Goal: Transaction & Acquisition: Download file/media

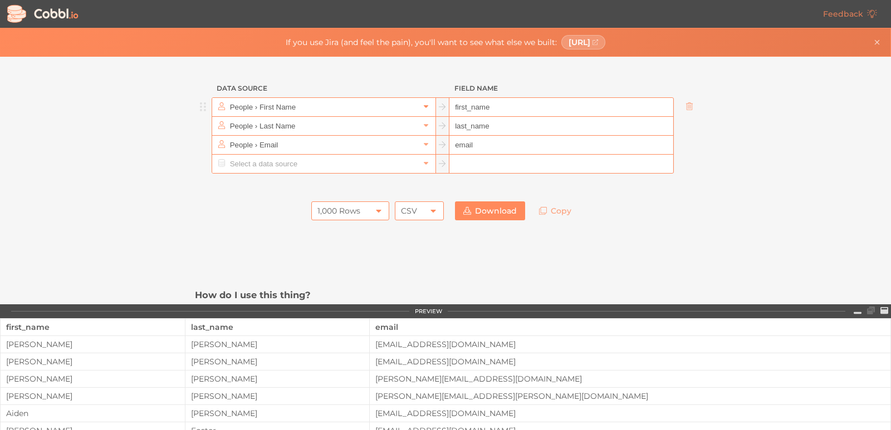
click at [423, 108] on icon at bounding box center [426, 106] width 8 height 8
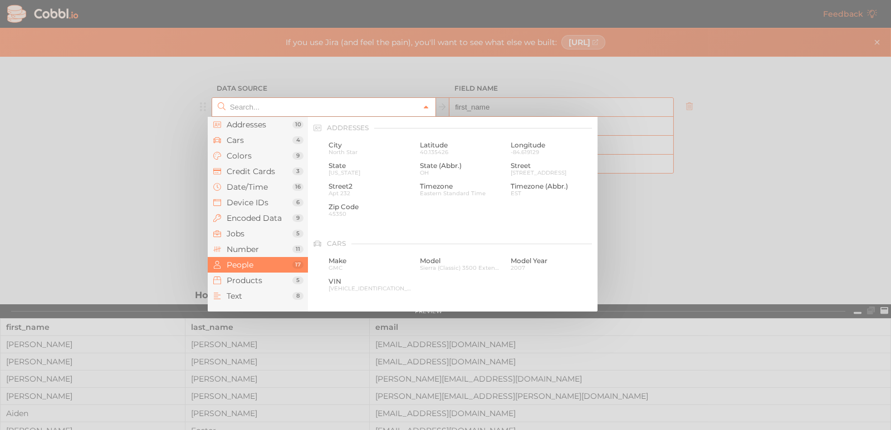
scroll to position [858, 0]
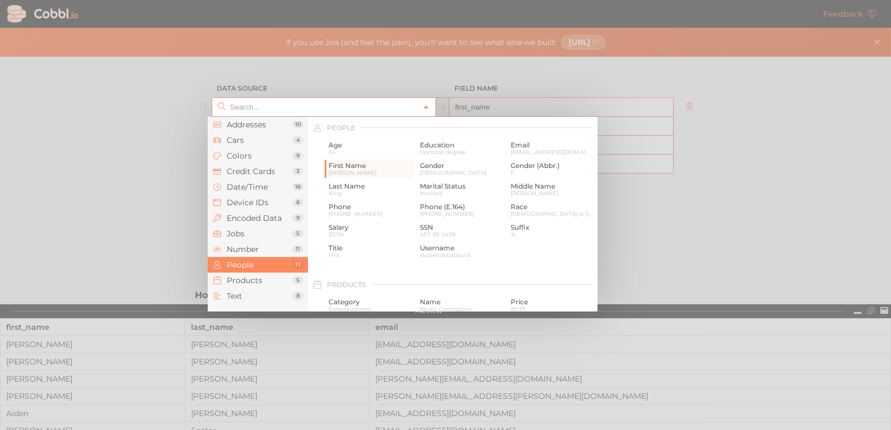
type input "People › First Name"
click at [423, 108] on icon at bounding box center [426, 108] width 8 height 8
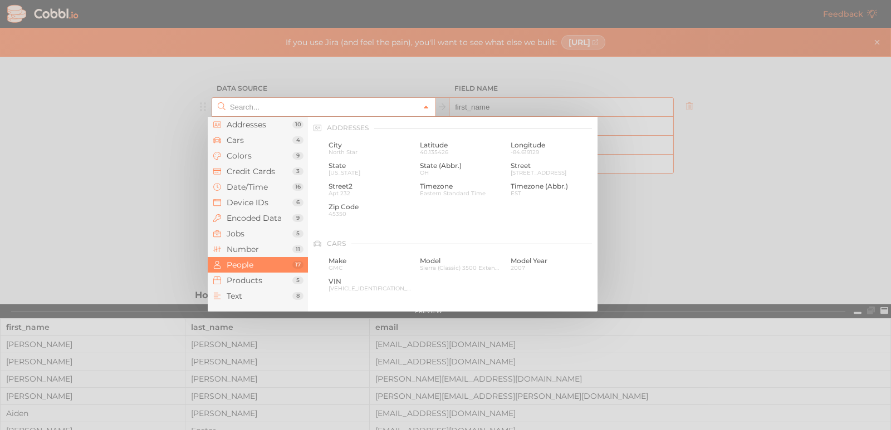
click at [423, 108] on icon at bounding box center [426, 108] width 8 height 8
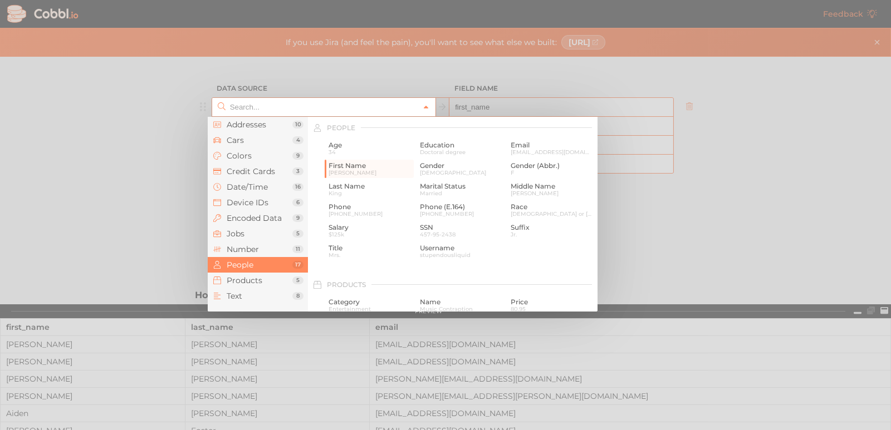
type input "People › First Name"
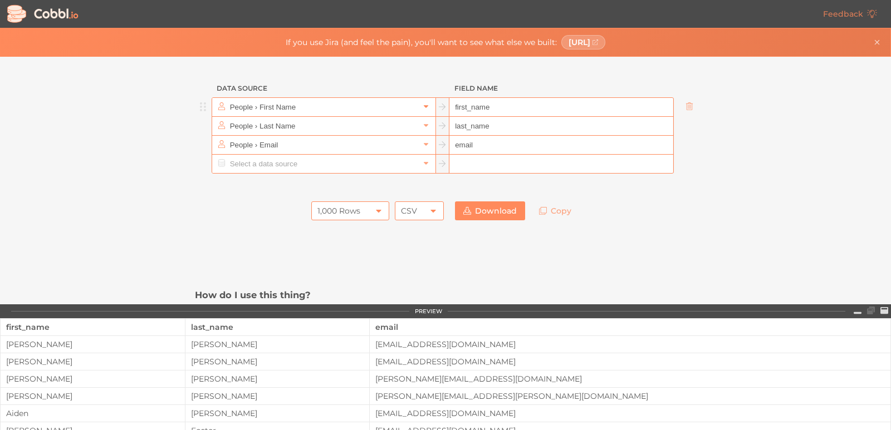
click at [423, 108] on icon at bounding box center [426, 106] width 8 height 8
click at [423, 106] on icon at bounding box center [426, 106] width 8 height 8
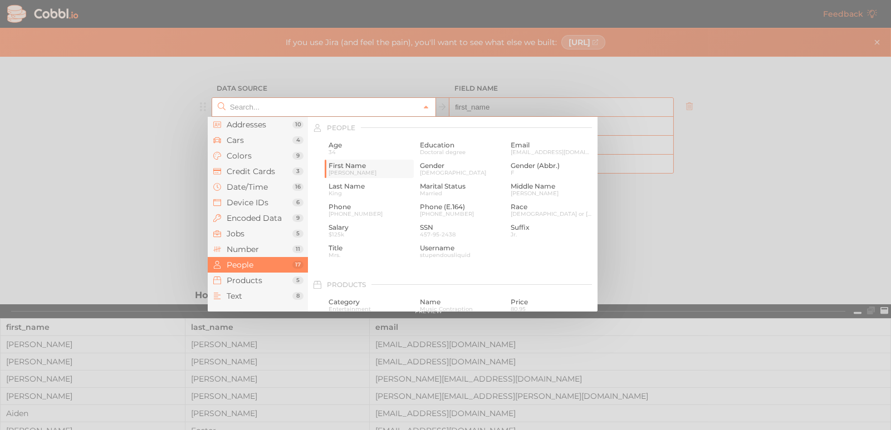
click at [341, 170] on span "[PERSON_NAME]" at bounding box center [370, 173] width 83 height 6
type input "People › First Name"
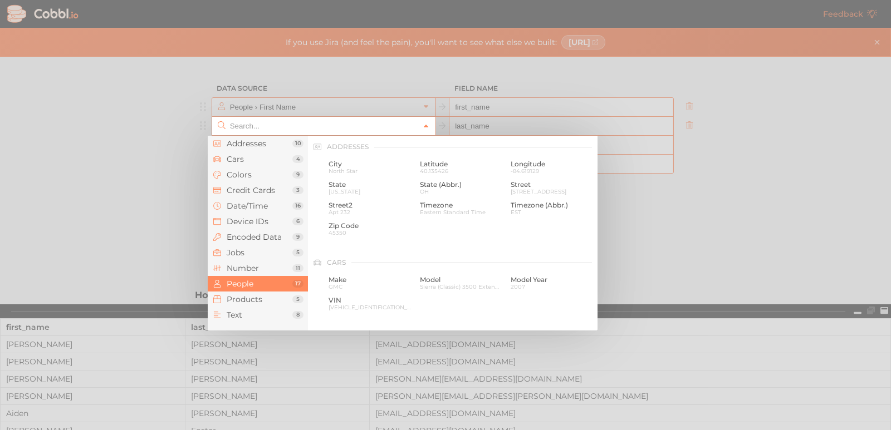
click at [423, 129] on icon at bounding box center [426, 127] width 8 height 8
click at [366, 208] on span "Last Name" at bounding box center [370, 206] width 83 height 8
type input "People › Last Name"
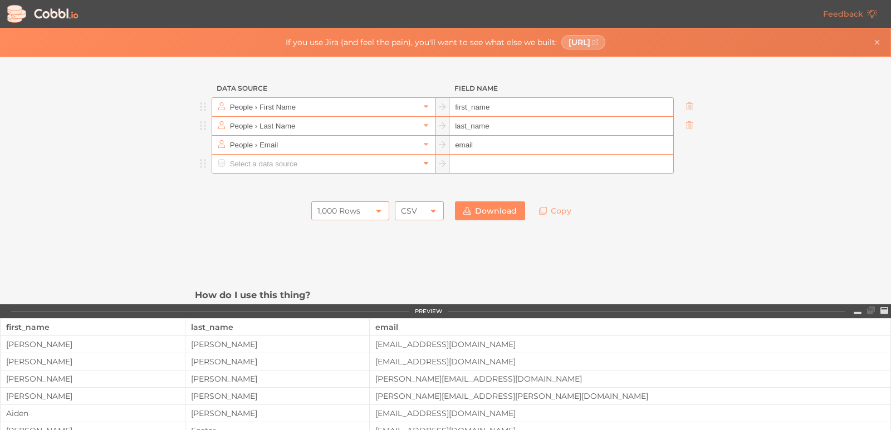
click at [422, 165] on icon at bounding box center [426, 163] width 8 height 8
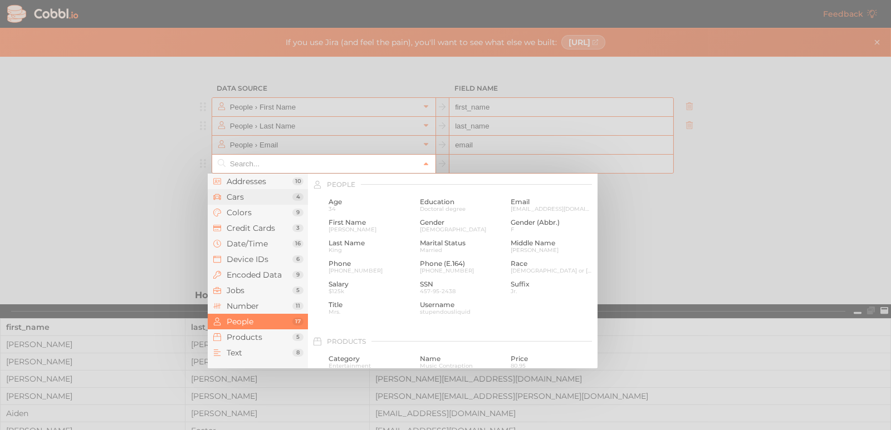
click at [237, 195] on span "Cars" at bounding box center [260, 197] width 66 height 9
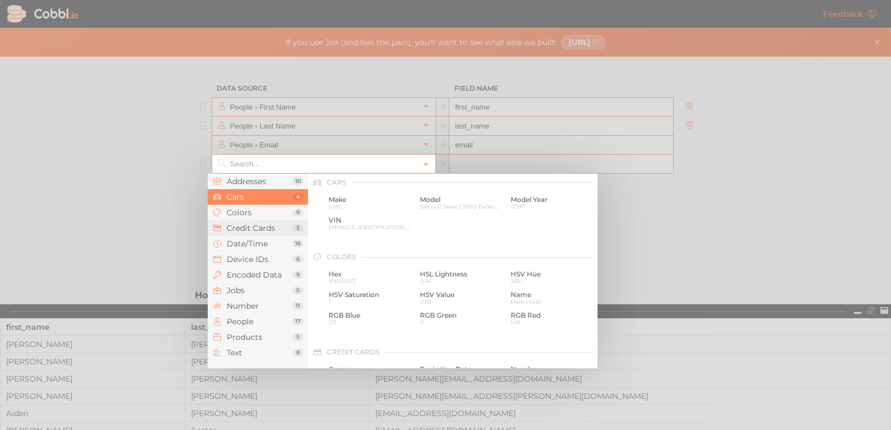
scroll to position [116, 0]
click at [234, 183] on span "Addresses" at bounding box center [260, 181] width 66 height 9
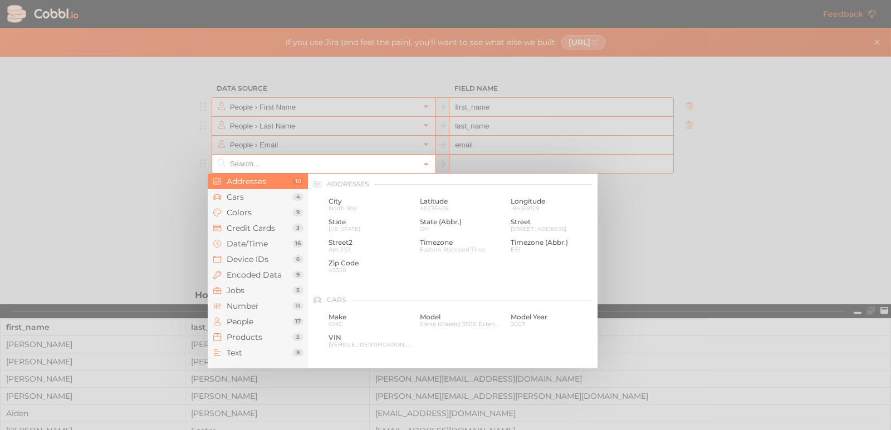
scroll to position [0, 0]
click at [242, 246] on span "Date/Time" at bounding box center [260, 243] width 66 height 9
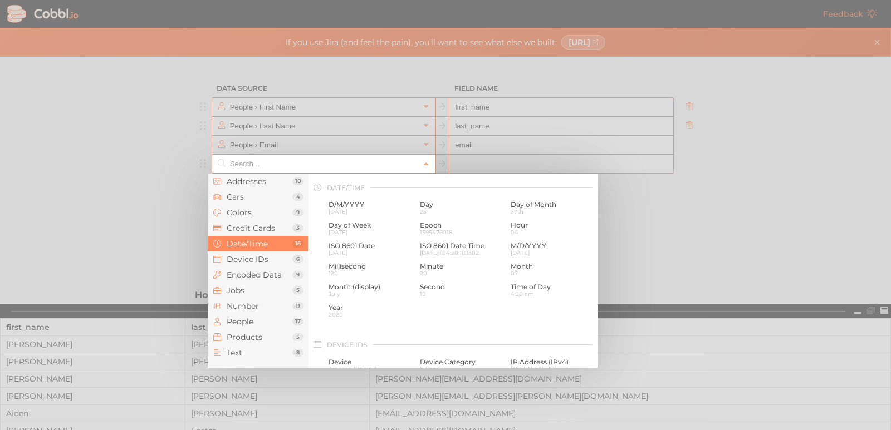
scroll to position [340, 0]
click at [237, 293] on span "Jobs" at bounding box center [260, 290] width 66 height 9
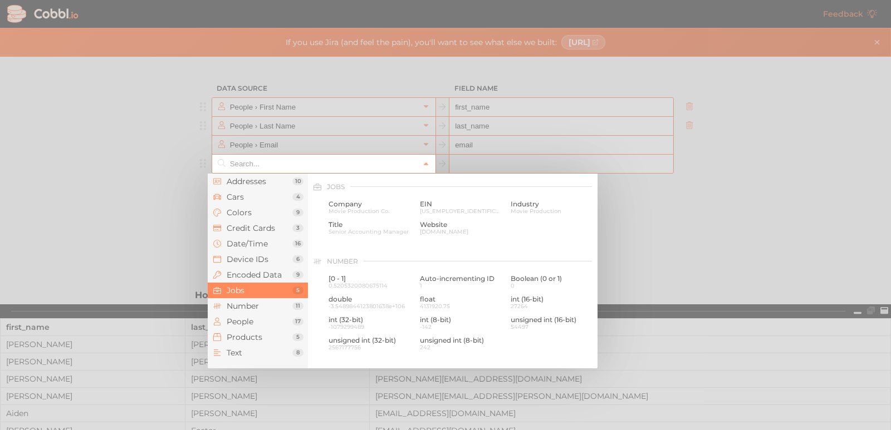
scroll to position [667, 0]
click at [245, 322] on span "People" at bounding box center [260, 321] width 66 height 9
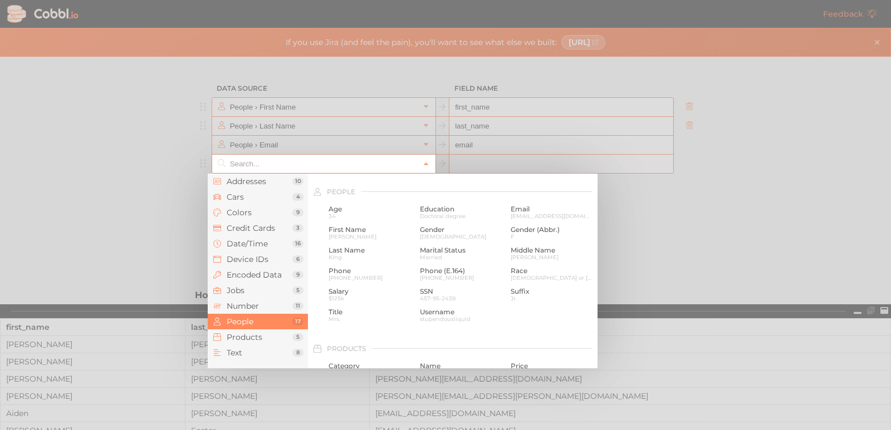
scroll to position [858, 0]
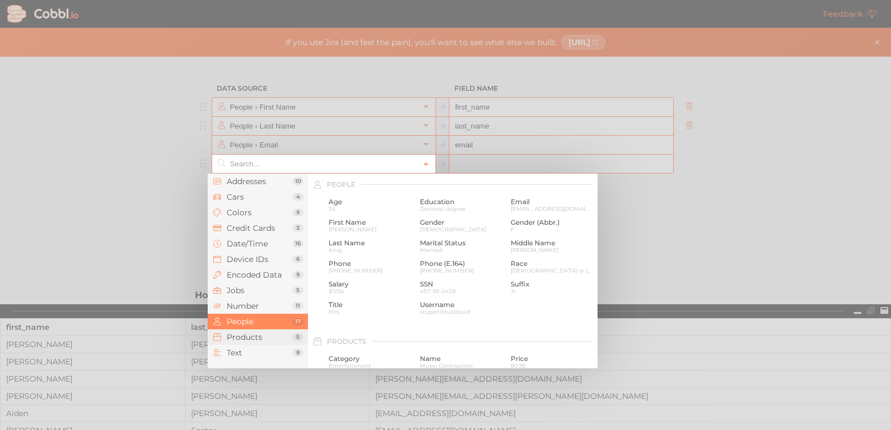
click at [254, 336] on span "Products" at bounding box center [260, 337] width 66 height 9
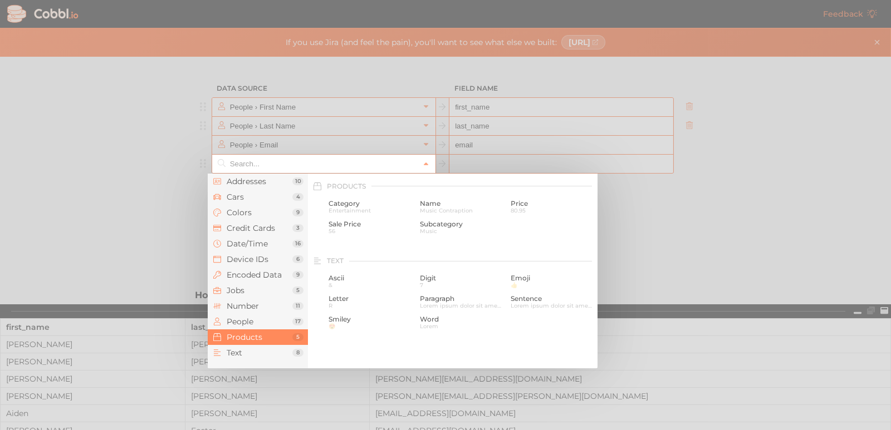
scroll to position [1015, 0]
click at [236, 357] on span "Text" at bounding box center [260, 353] width 66 height 9
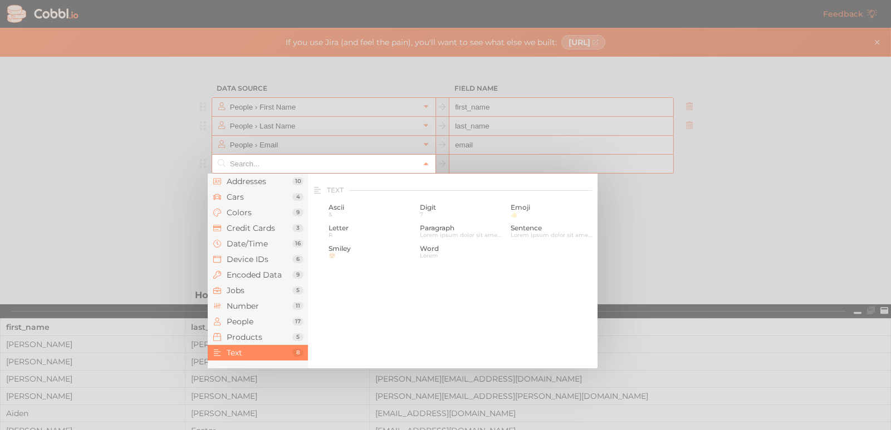
scroll to position [1089, 0]
click at [248, 197] on span "Cars" at bounding box center [260, 197] width 66 height 9
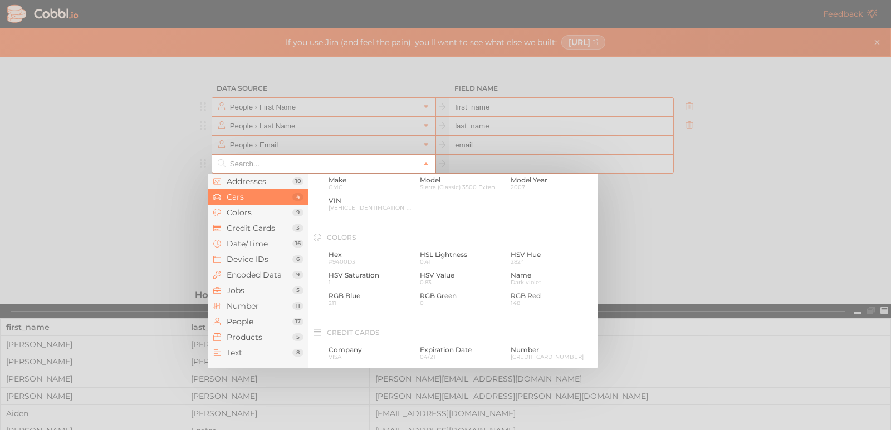
scroll to position [116, 0]
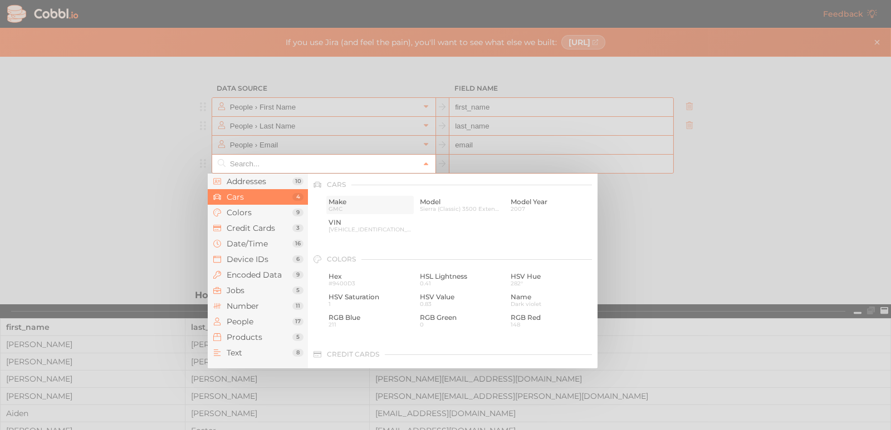
click at [347, 208] on span "GMC" at bounding box center [370, 209] width 83 height 6
type input "Cars › Make"
type input "make"
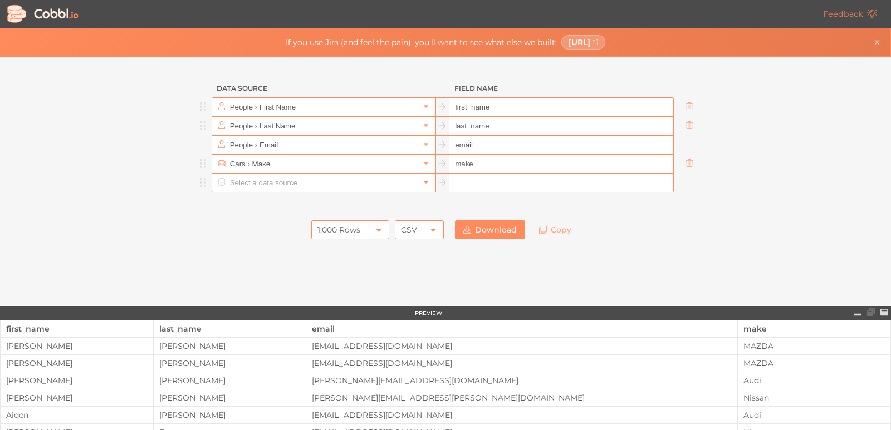
click at [422, 184] on icon at bounding box center [426, 182] width 8 height 8
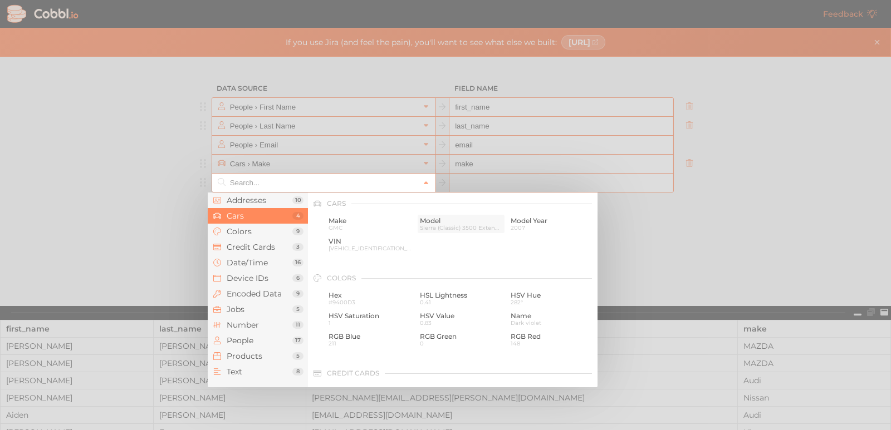
click at [430, 228] on span "Sierra (Classic) 3500 Extended Cab" at bounding box center [461, 228] width 83 height 6
type input "Cars › Model"
type input "model"
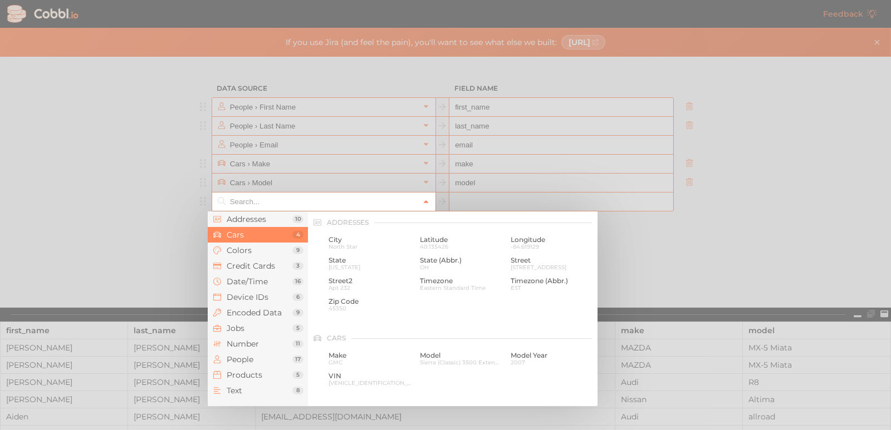
click at [424, 201] on icon at bounding box center [426, 202] width 8 height 8
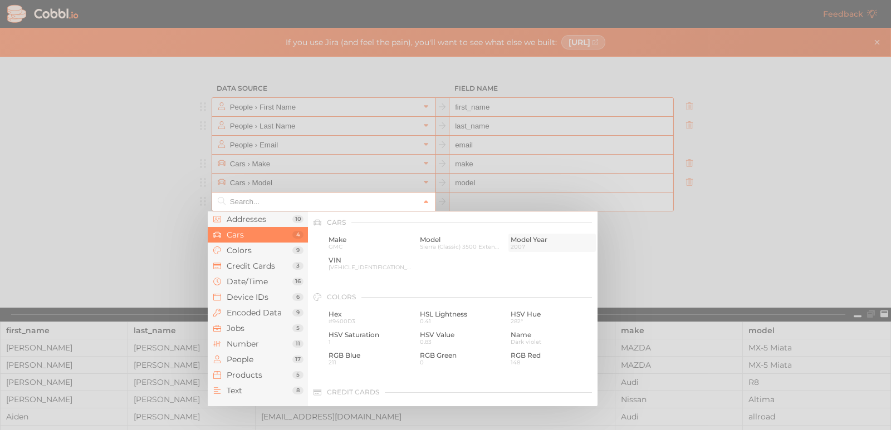
click at [511, 244] on span "2007" at bounding box center [552, 247] width 83 height 6
type input "Cars › Model Year"
type input "model_year"
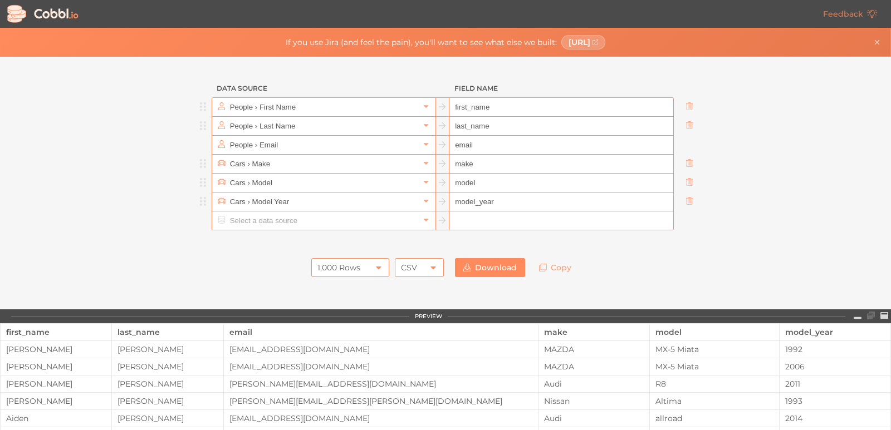
click at [376, 267] on icon at bounding box center [378, 268] width 5 height 3
click at [374, 267] on icon at bounding box center [378, 267] width 9 height 9
click at [376, 267] on icon at bounding box center [378, 268] width 5 height 3
click at [374, 267] on icon at bounding box center [378, 267] width 9 height 9
click at [376, 267] on icon at bounding box center [378, 268] width 5 height 3
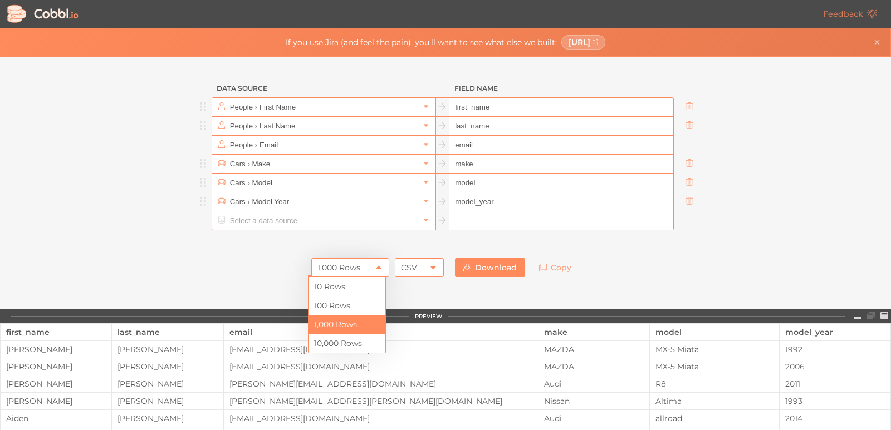
click at [374, 267] on icon at bounding box center [378, 267] width 9 height 9
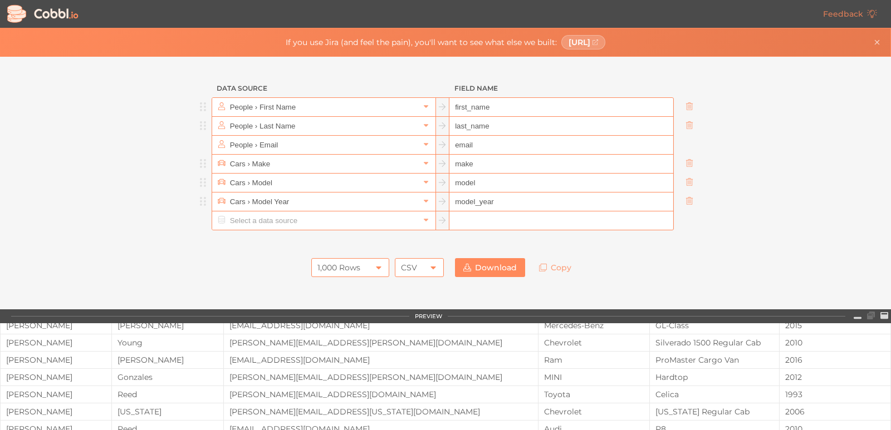
scroll to position [0, 0]
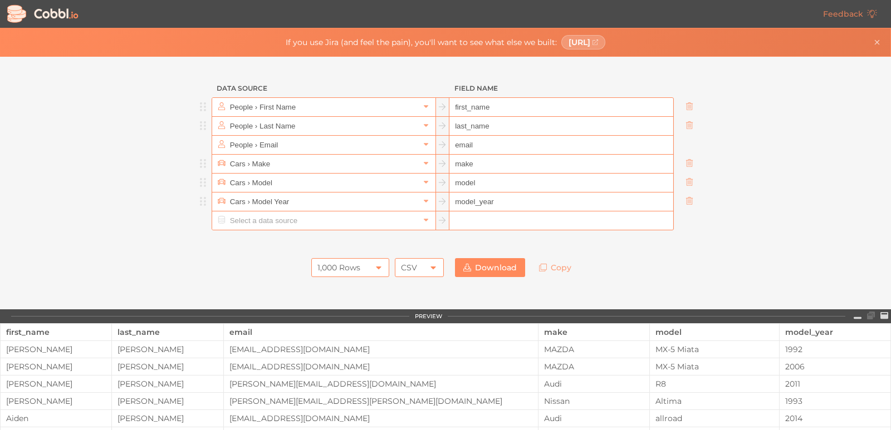
click at [432, 267] on icon at bounding box center [432, 268] width 5 height 3
click at [415, 287] on li "CSV" at bounding box center [416, 286] width 48 height 19
click at [379, 266] on icon at bounding box center [378, 267] width 9 height 9
click at [341, 306] on li "100 Rows" at bounding box center [347, 305] width 77 height 19
click at [479, 270] on link "Download" at bounding box center [490, 267] width 70 height 19
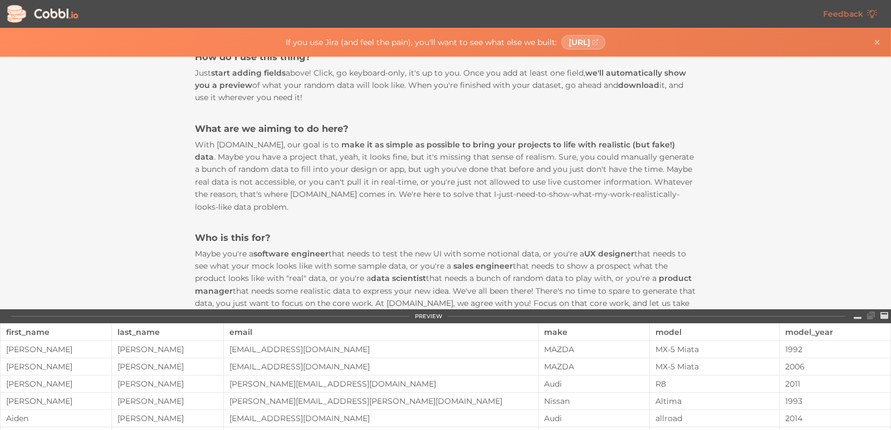
scroll to position [278, 0]
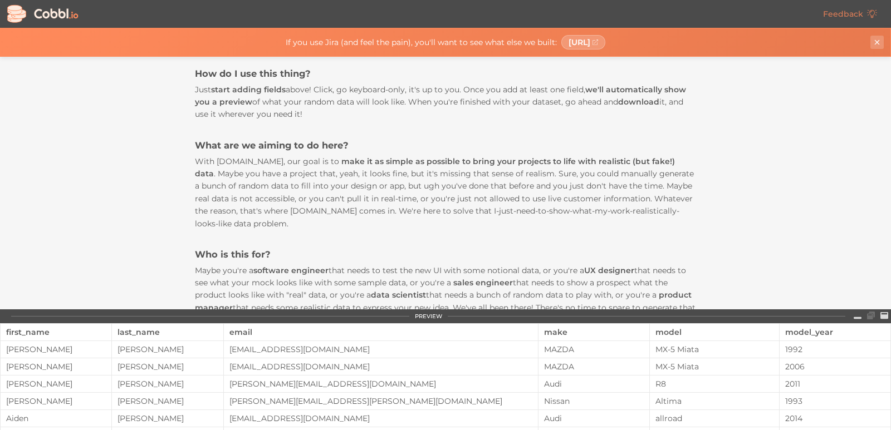
click at [882, 38] on button "Close banner" at bounding box center [876, 42] width 13 height 13
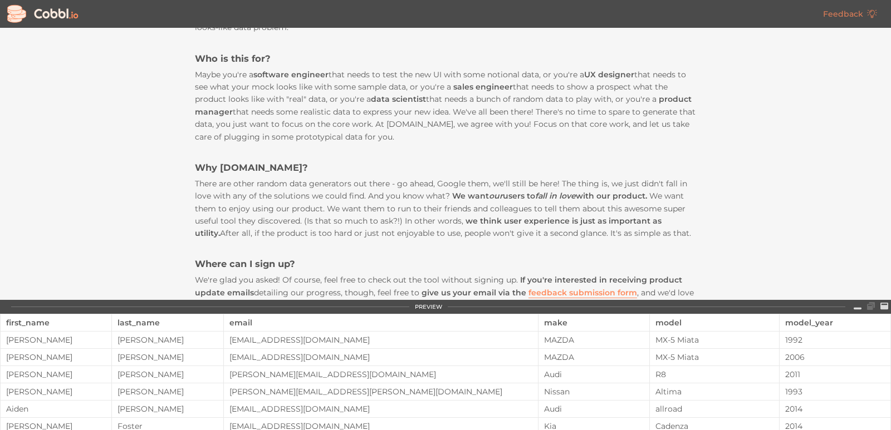
scroll to position [687, 0]
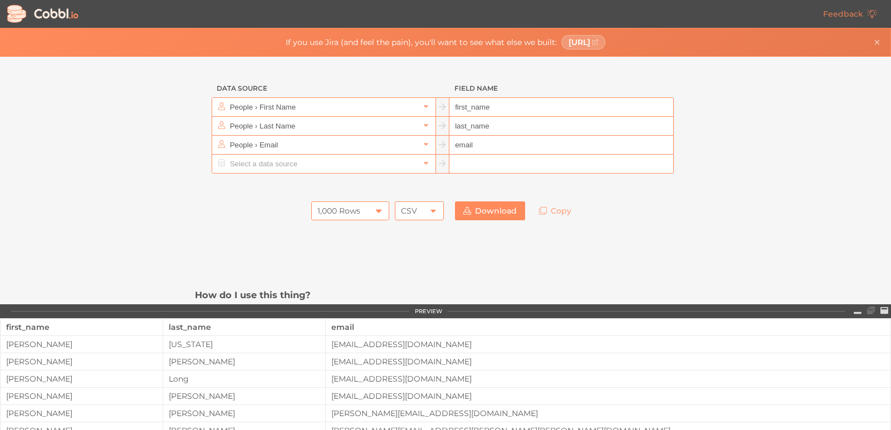
click at [376, 212] on icon at bounding box center [378, 211] width 5 height 3
click at [341, 285] on li "10,000 Rows" at bounding box center [347, 286] width 77 height 19
click at [479, 209] on link "Download" at bounding box center [490, 211] width 70 height 19
